Goal: Information Seeking & Learning: Learn about a topic

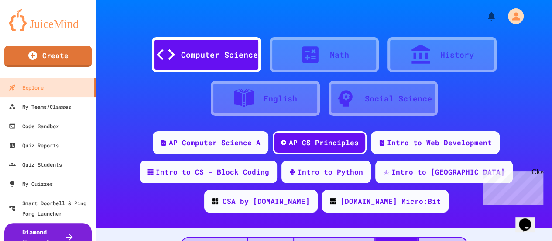
scroll to position [1833, 0]
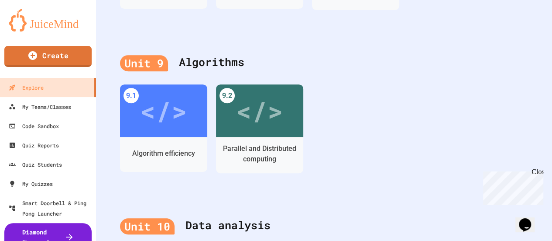
click at [163, 113] on div "</>" at bounding box center [163, 110] width 47 height 39
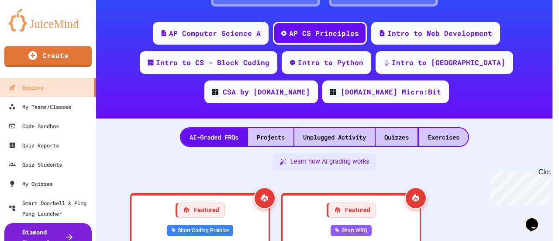
scroll to position [1833, 0]
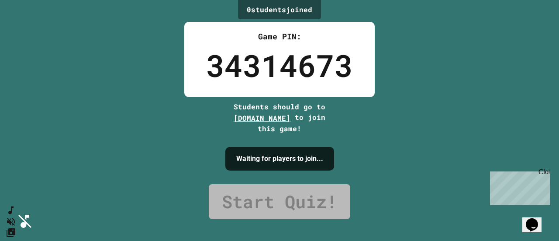
click at [546, 172] on div "Close" at bounding box center [543, 173] width 11 height 11
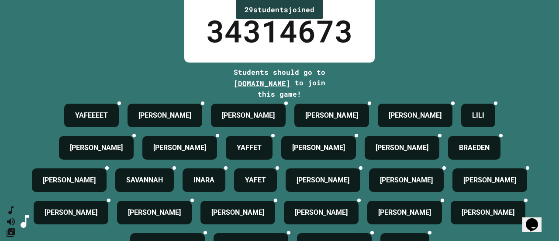
scroll to position [137, 0]
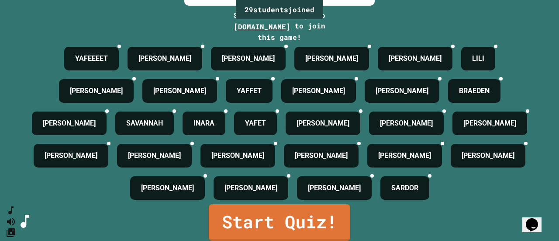
click at [292, 214] on link "Start Quiz!" at bounding box center [279, 222] width 141 height 37
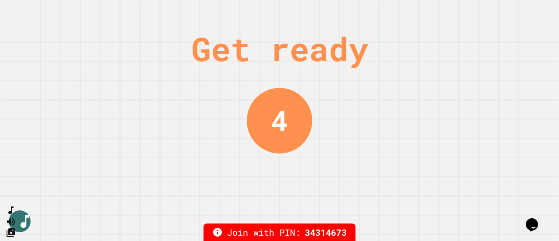
scroll to position [0, 0]
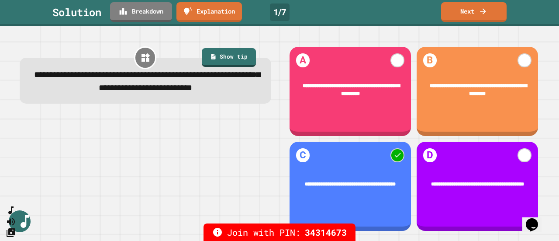
click at [471, 11] on link "Next" at bounding box center [473, 12] width 65 height 20
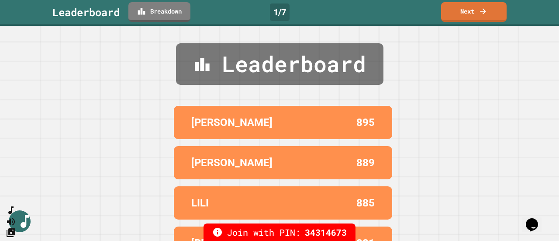
click at [472, 12] on link "Next" at bounding box center [473, 12] width 65 height 20
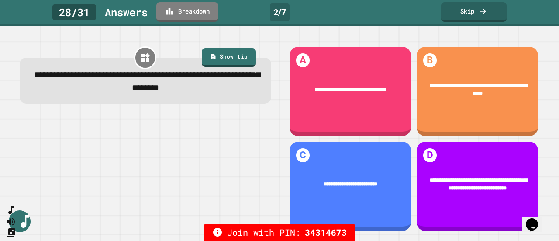
click at [466, 14] on link "Skip" at bounding box center [473, 12] width 65 height 20
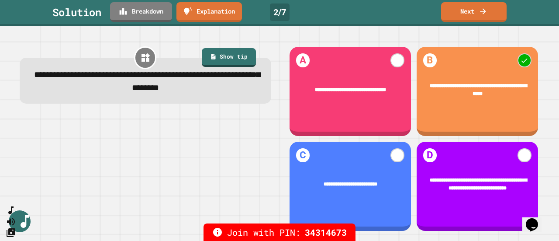
click at [475, 12] on link "Next" at bounding box center [473, 12] width 65 height 20
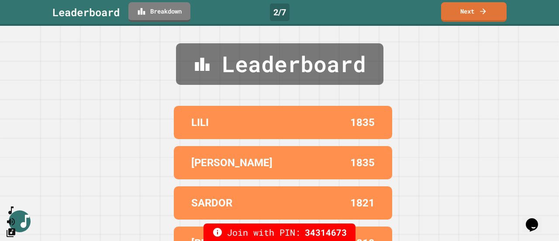
click at [472, 15] on link "Next" at bounding box center [473, 12] width 65 height 20
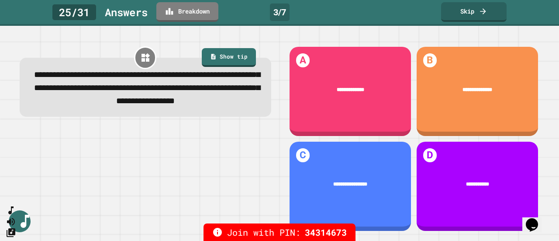
click at [467, 12] on link "Skip" at bounding box center [473, 12] width 65 height 20
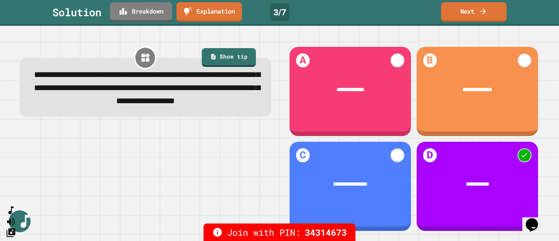
click at [471, 10] on link "Next" at bounding box center [473, 12] width 65 height 20
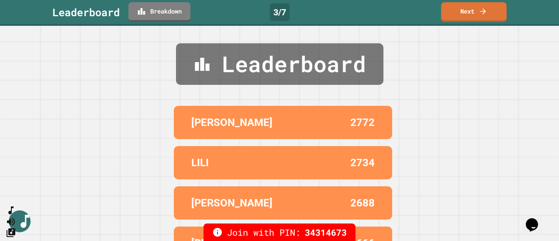
click at [474, 15] on link "Next" at bounding box center [473, 12] width 65 height 20
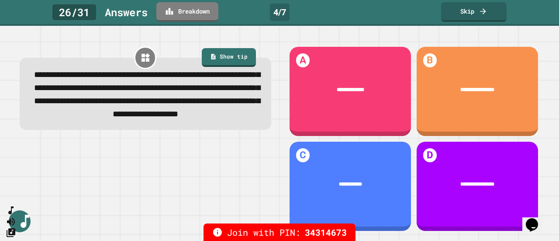
click at [469, 13] on link "Skip" at bounding box center [473, 12] width 65 height 20
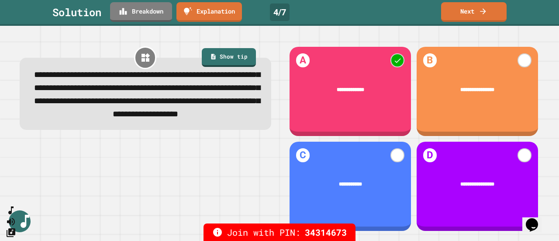
click at [474, 12] on link "Next" at bounding box center [473, 12] width 65 height 20
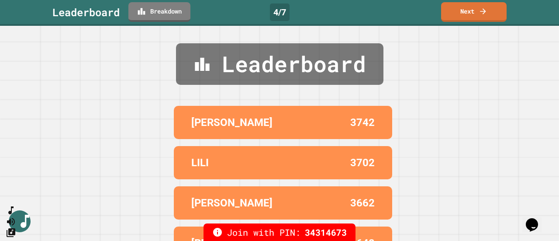
click at [470, 13] on link "Next" at bounding box center [473, 12] width 65 height 20
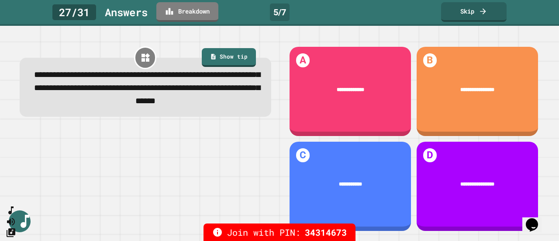
click at [228, 54] on link "Show tip" at bounding box center [229, 57] width 54 height 19
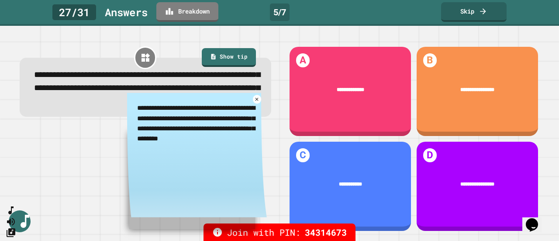
click at [254, 102] on icon at bounding box center [257, 99] width 6 height 6
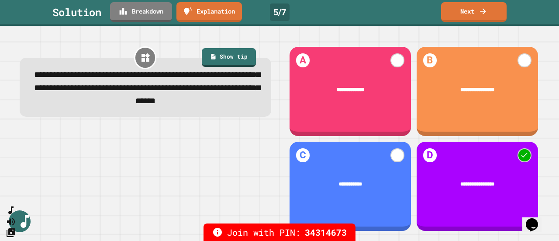
click at [473, 14] on link "Next" at bounding box center [473, 12] width 65 height 20
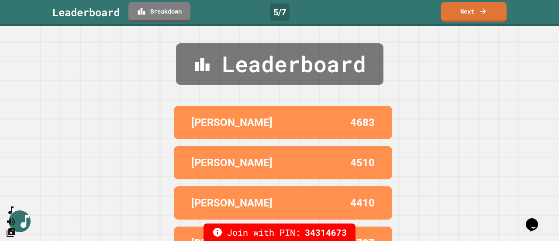
click at [469, 13] on link "Next" at bounding box center [473, 12] width 65 height 20
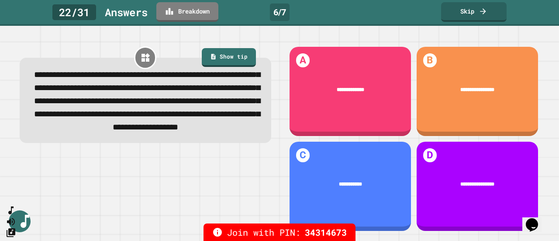
click at [233, 56] on link "Show tip" at bounding box center [229, 57] width 54 height 19
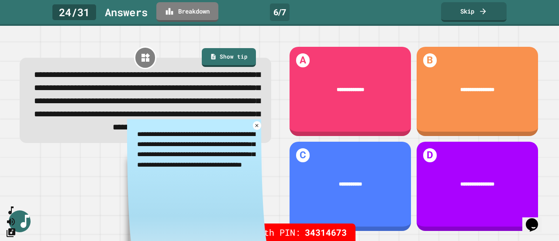
click at [254, 128] on icon at bounding box center [257, 126] width 6 height 6
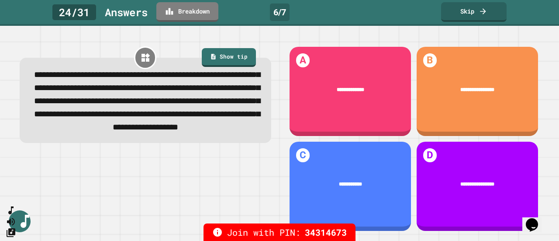
click at [467, 14] on link "Skip" at bounding box center [473, 12] width 65 height 20
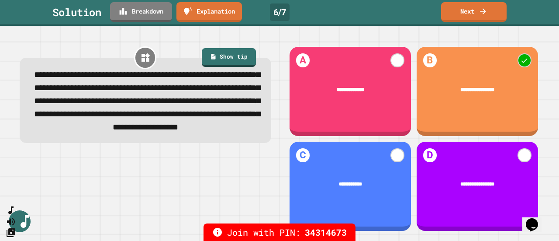
click at [477, 14] on link "Next" at bounding box center [473, 12] width 65 height 20
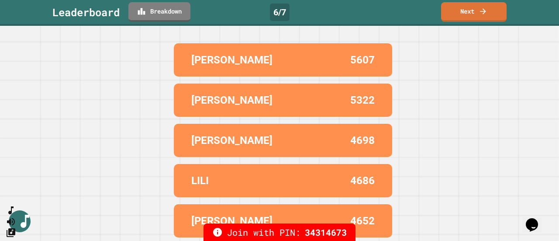
scroll to position [69, 0]
click at [475, 12] on link "Next" at bounding box center [473, 12] width 65 height 20
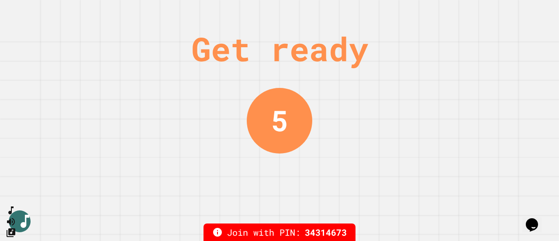
scroll to position [0, 0]
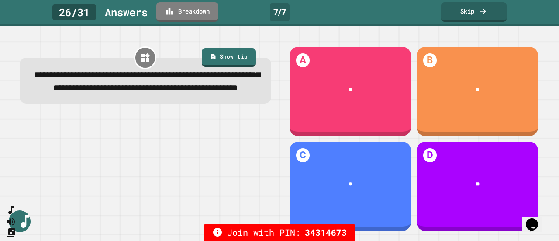
click at [226, 57] on link "Show tip" at bounding box center [229, 57] width 54 height 19
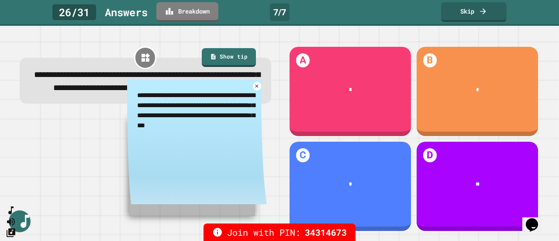
click at [255, 87] on icon at bounding box center [256, 85] width 3 height 3
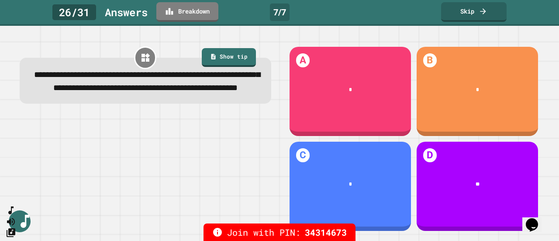
click at [474, 12] on link "Skip" at bounding box center [473, 12] width 65 height 20
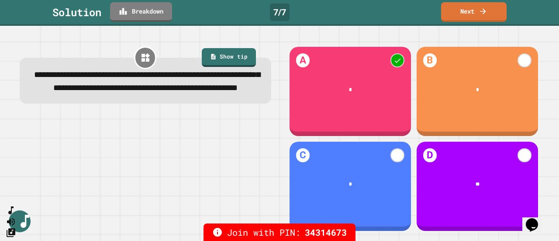
click at [471, 13] on link "Next" at bounding box center [473, 12] width 65 height 20
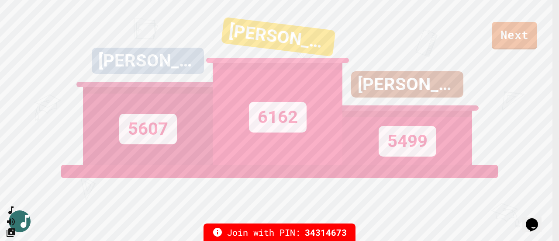
click at [512, 35] on link "Next" at bounding box center [513, 35] width 45 height 27
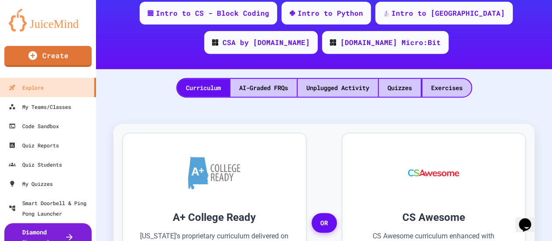
scroll to position [152, 0]
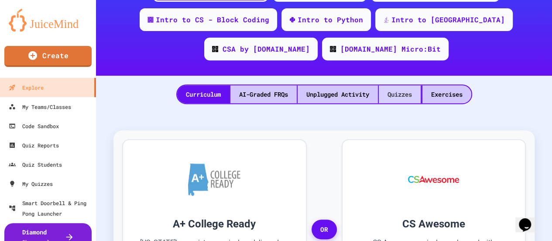
click at [399, 93] on div "Quizzes" at bounding box center [400, 94] width 42 height 18
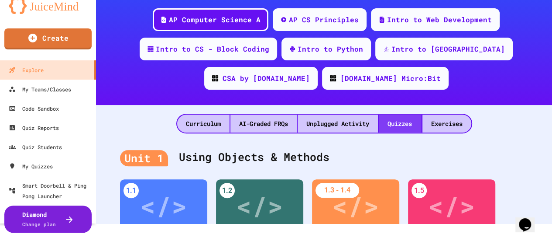
scroll to position [86, 0]
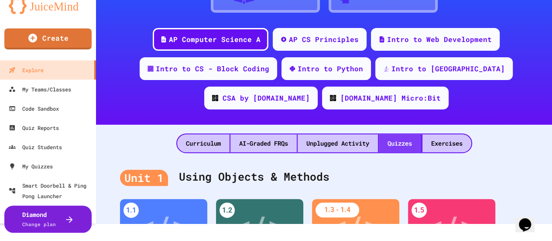
click at [316, 38] on div "AP CS Principles" at bounding box center [324, 39] width 70 height 10
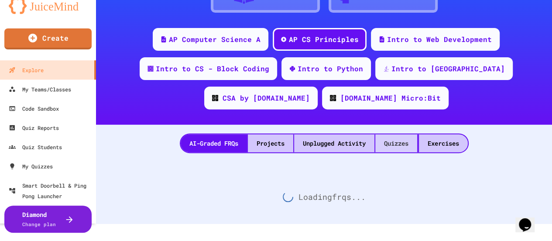
click at [393, 143] on div "Quizzes" at bounding box center [396, 143] width 42 height 18
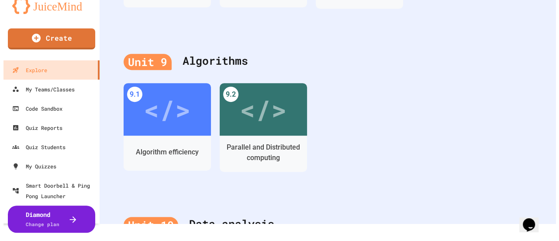
scroll to position [1805, 0]
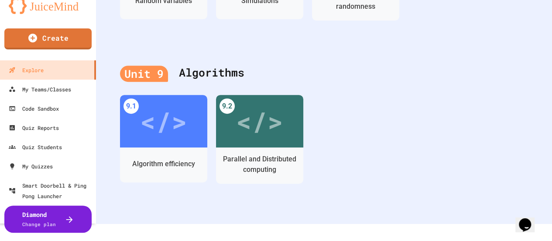
click at [254, 120] on div "</>" at bounding box center [259, 120] width 47 height 39
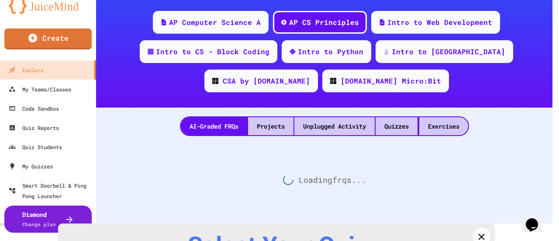
scroll to position [1805, 0]
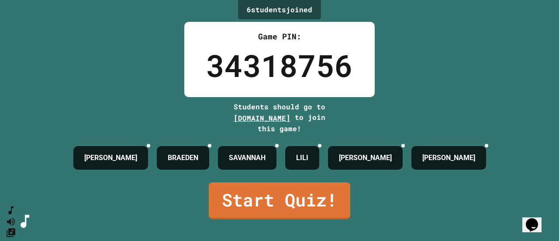
click at [14, 214] on icon "SpeedDial basic example" at bounding box center [10, 210] width 5 height 8
click at [16, 227] on icon "Change Music" at bounding box center [11, 232] width 10 height 10
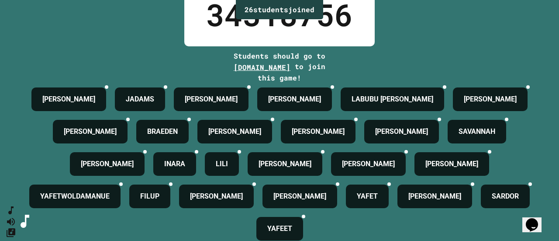
scroll to position [137, 0]
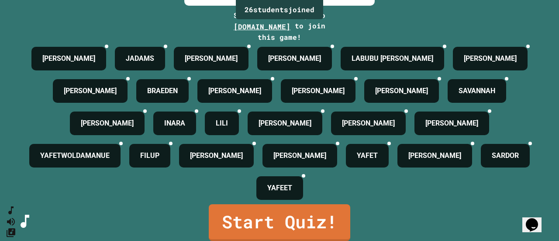
click at [259, 209] on link "Start Quiz!" at bounding box center [279, 222] width 141 height 37
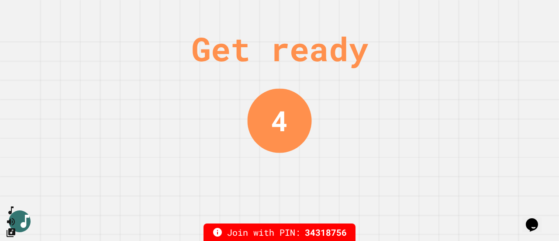
scroll to position [0, 0]
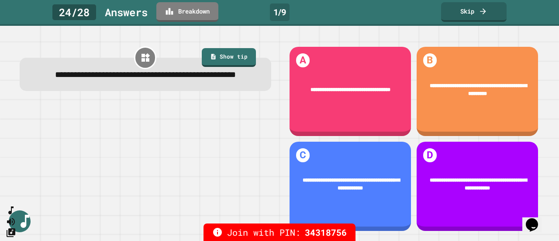
click at [466, 13] on link "Skip" at bounding box center [473, 12] width 65 height 20
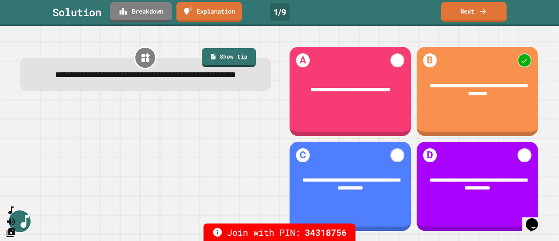
click at [471, 11] on link "Next" at bounding box center [473, 12] width 65 height 20
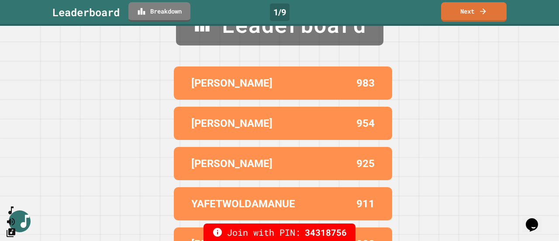
scroll to position [69, 0]
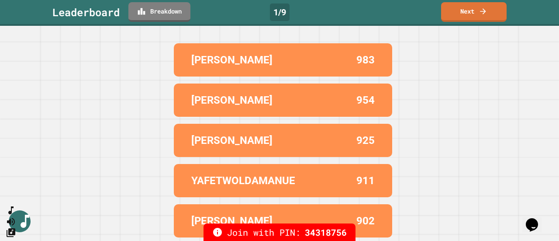
click at [474, 13] on link "Next" at bounding box center [473, 12] width 65 height 20
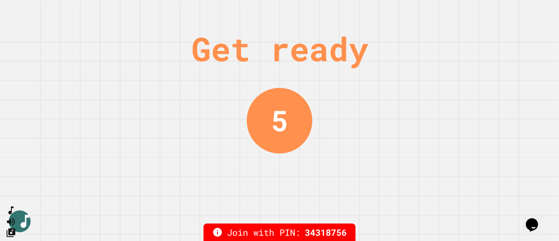
scroll to position [0, 0]
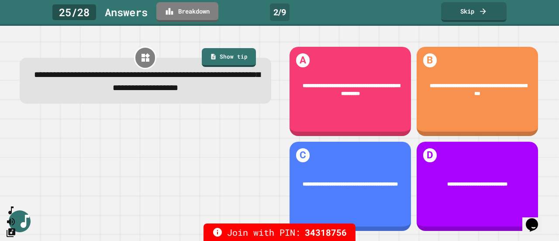
click at [471, 10] on link "Skip" at bounding box center [473, 12] width 65 height 20
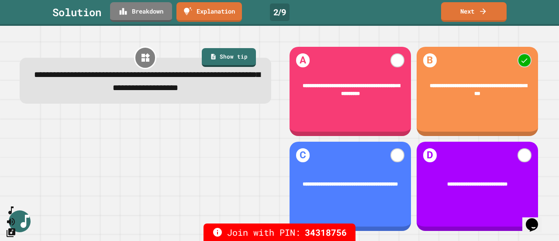
click at [474, 12] on link "Next" at bounding box center [473, 12] width 65 height 20
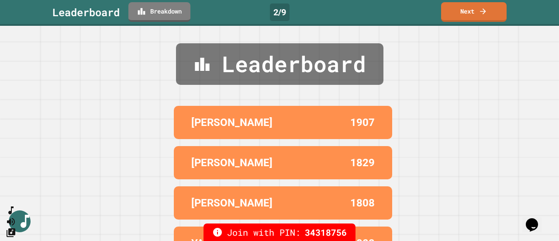
click at [471, 14] on link "Next" at bounding box center [473, 12] width 65 height 20
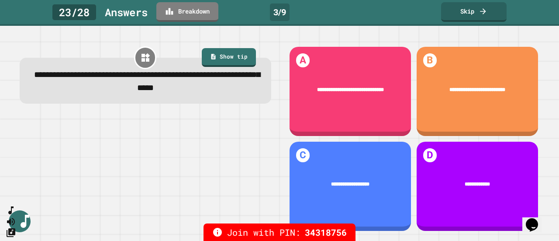
click at [471, 16] on link "Skip" at bounding box center [473, 12] width 65 height 20
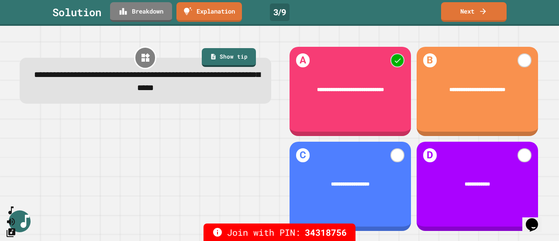
click at [470, 12] on link "Next" at bounding box center [473, 12] width 65 height 20
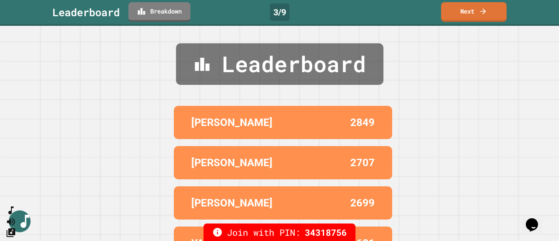
click at [468, 13] on link "Next" at bounding box center [473, 12] width 65 height 20
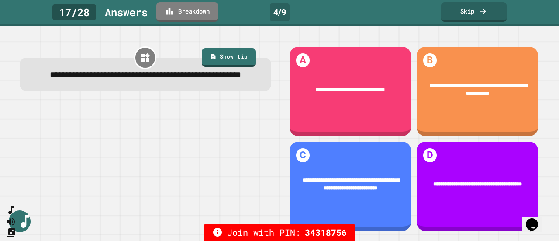
click at [236, 133] on div at bounding box center [145, 167] width 251 height 131
click at [482, 15] on icon at bounding box center [482, 11] width 9 height 9
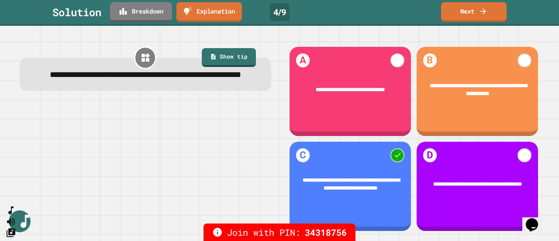
click at [468, 12] on link "Next" at bounding box center [473, 12] width 65 height 20
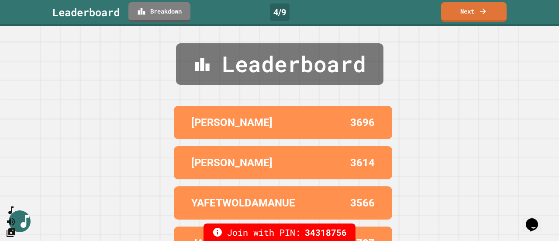
click at [470, 12] on link "Next" at bounding box center [473, 12] width 65 height 20
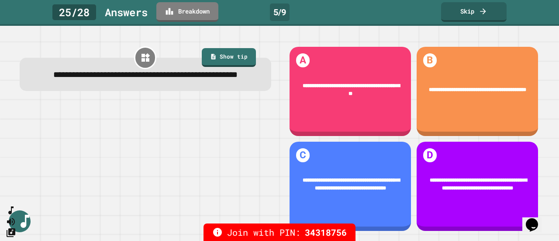
click at [227, 58] on link "Show tip" at bounding box center [229, 57] width 54 height 19
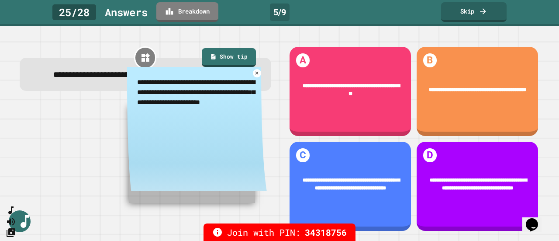
click at [236, 53] on link "Show tip" at bounding box center [229, 57] width 54 height 19
click at [255, 74] on icon at bounding box center [256, 72] width 3 height 3
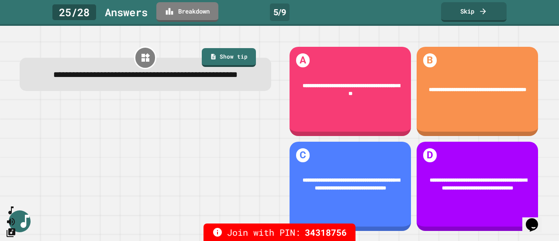
click at [464, 13] on link "Skip" at bounding box center [473, 12] width 65 height 20
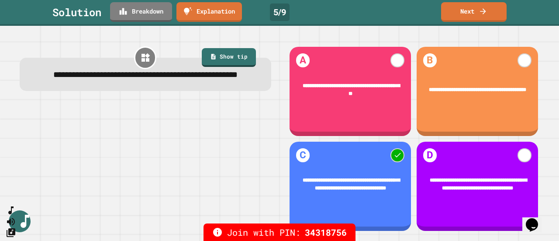
click at [471, 11] on link "Next" at bounding box center [473, 12] width 65 height 20
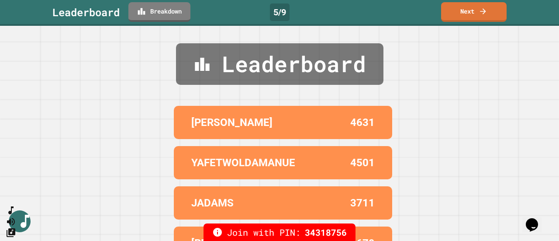
click at [467, 12] on link "Next" at bounding box center [473, 12] width 65 height 20
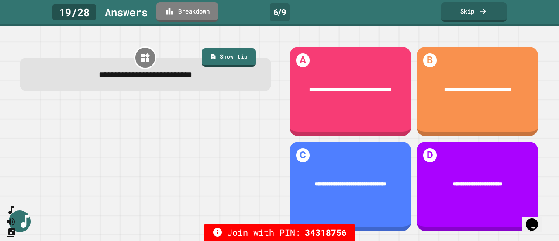
click at [228, 57] on link "Show tip" at bounding box center [229, 57] width 54 height 19
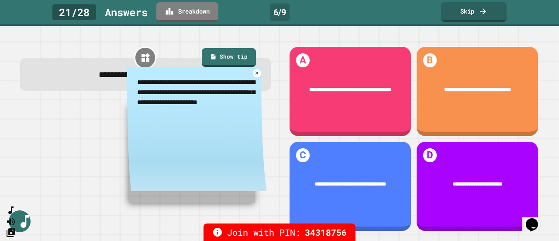
click at [255, 73] on icon at bounding box center [256, 72] width 3 height 3
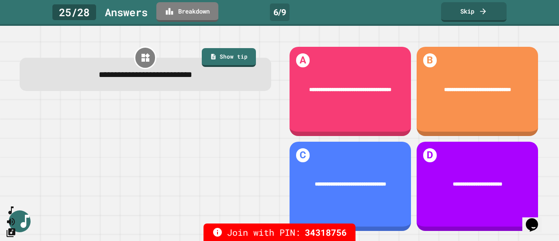
click at [469, 10] on link "Skip" at bounding box center [473, 12] width 65 height 20
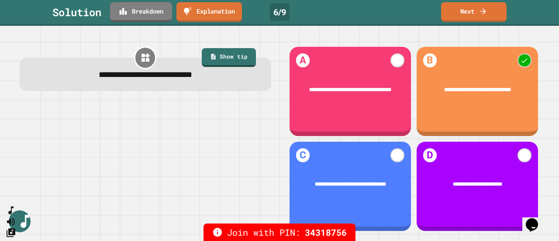
click at [473, 13] on link "Next" at bounding box center [473, 12] width 65 height 20
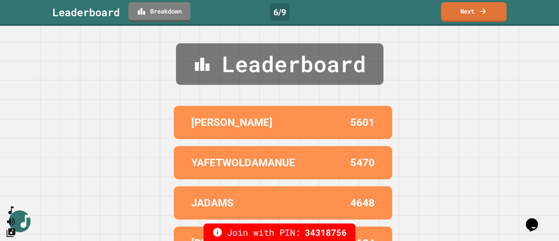
click at [467, 15] on link "Next" at bounding box center [473, 12] width 65 height 20
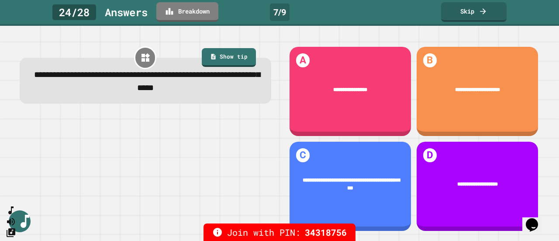
click at [466, 13] on link "Skip" at bounding box center [473, 12] width 65 height 20
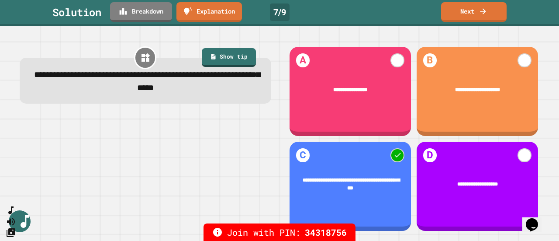
click at [476, 10] on link "Next" at bounding box center [473, 12] width 65 height 20
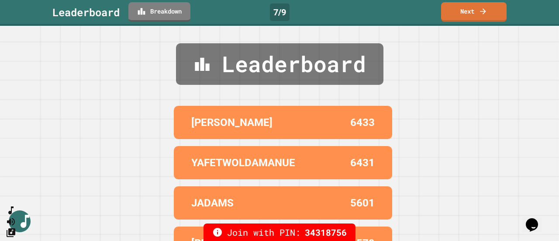
click at [467, 13] on link "Next" at bounding box center [473, 12] width 65 height 20
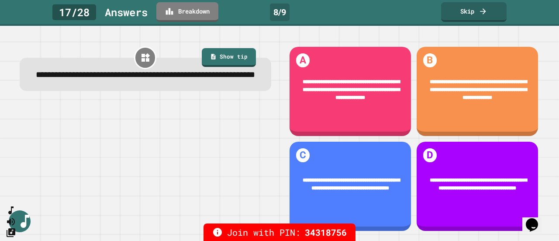
click at [233, 55] on link "Show tip" at bounding box center [229, 57] width 54 height 19
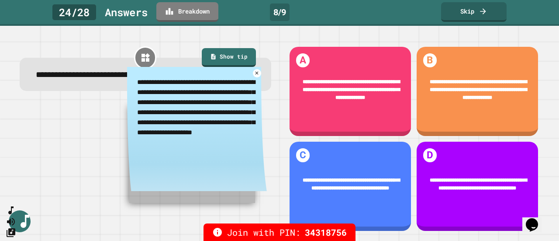
click at [255, 74] on icon at bounding box center [256, 72] width 3 height 3
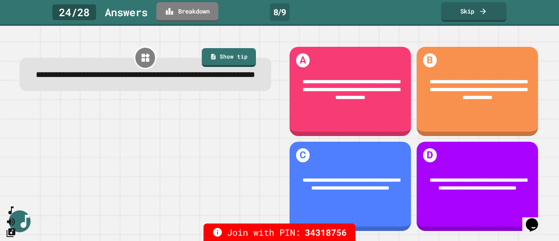
click at [467, 13] on link "Skip" at bounding box center [473, 12] width 65 height 20
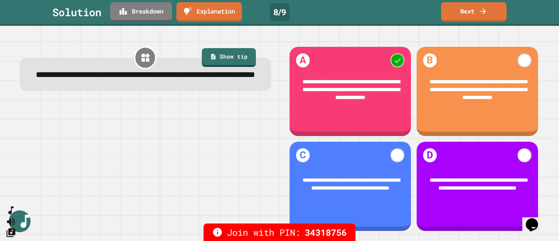
click at [465, 14] on link "Next" at bounding box center [473, 12] width 65 height 20
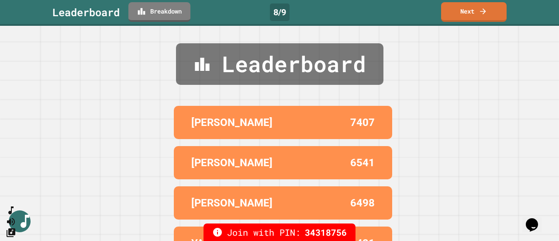
click at [474, 15] on link "Next" at bounding box center [473, 12] width 65 height 20
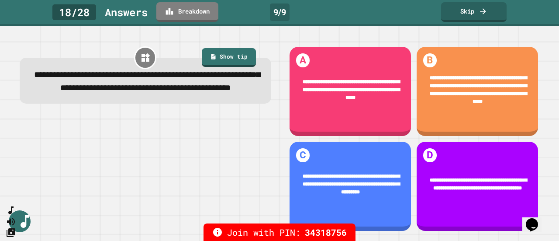
click at [226, 54] on link "Show tip" at bounding box center [229, 57] width 54 height 19
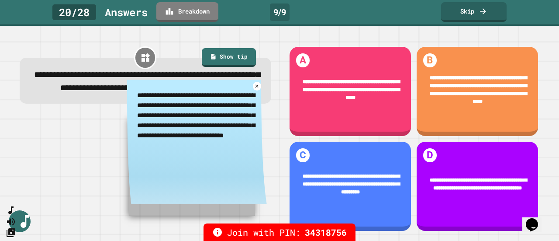
type textarea "*"
click at [254, 89] on icon at bounding box center [257, 86] width 6 height 6
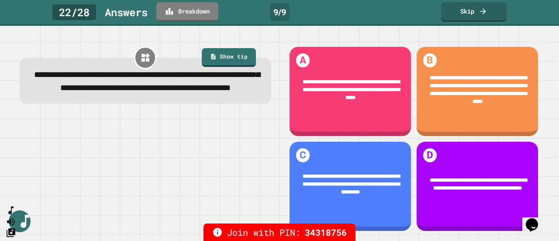
click at [471, 11] on link "Skip" at bounding box center [473, 12] width 65 height 20
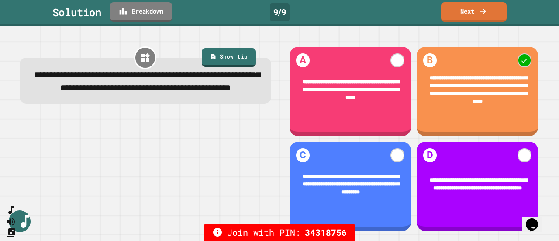
click at [475, 15] on link "Next" at bounding box center [473, 12] width 65 height 20
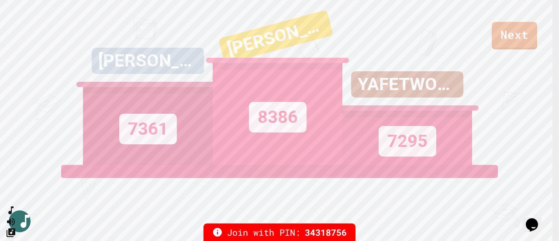
click at [511, 37] on link "Next" at bounding box center [513, 35] width 45 height 27
